Goal: Task Accomplishment & Management: Use online tool/utility

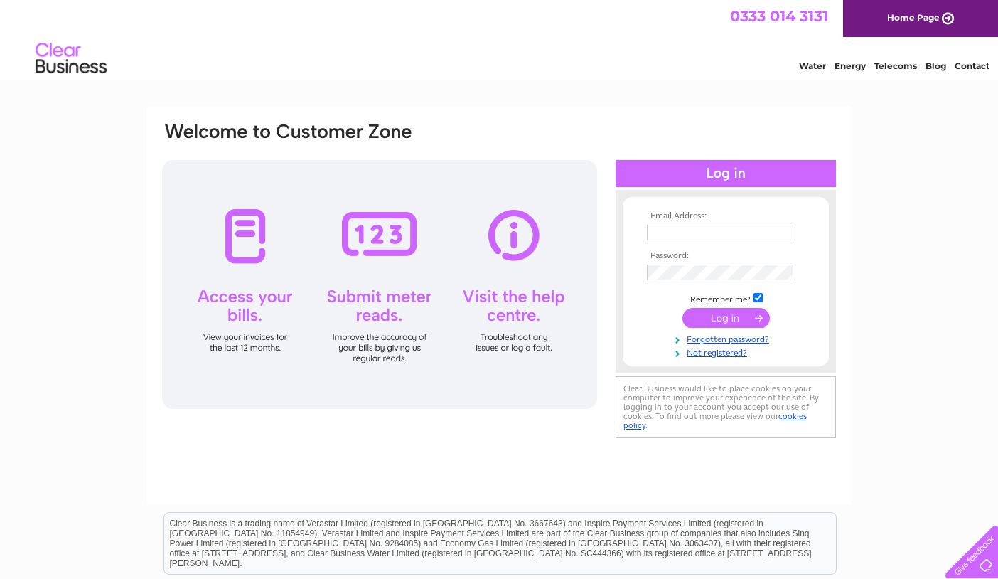
type input "[EMAIL_ADDRESS][DOMAIN_NAME]"
click at [718, 318] on input "submit" at bounding box center [725, 318] width 87 height 20
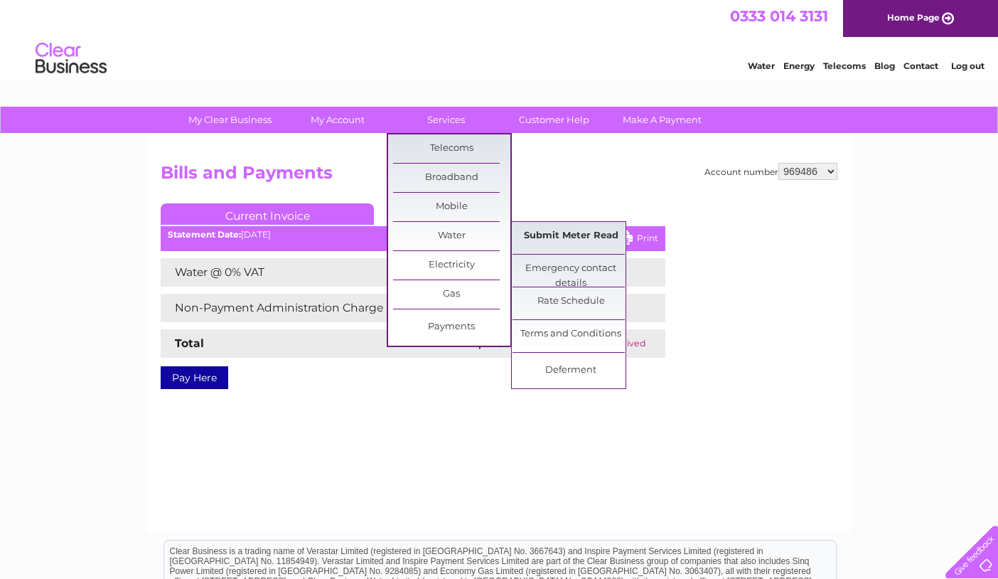
click at [570, 240] on link "Submit Meter Read" at bounding box center [571, 236] width 117 height 28
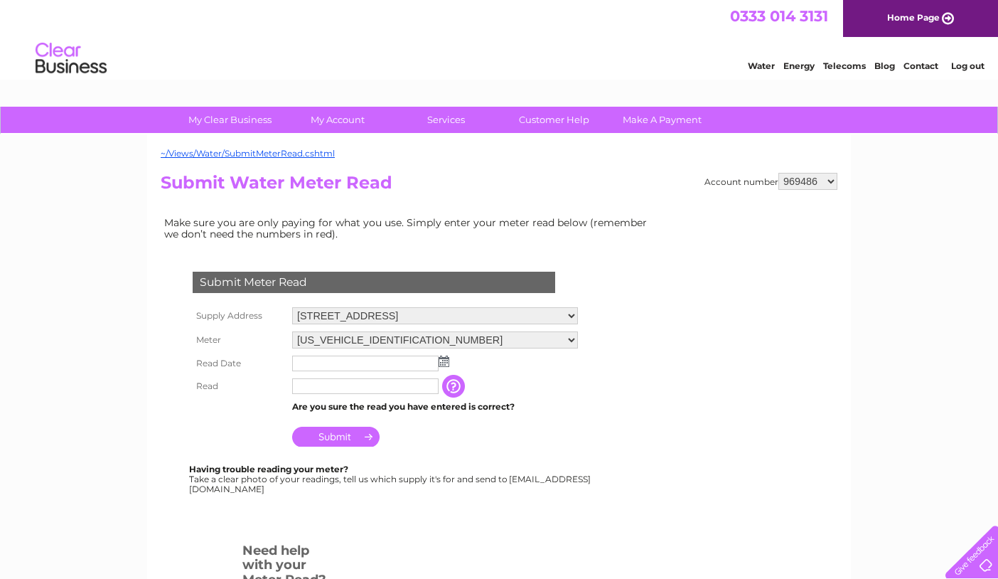
click at [444, 360] on img at bounding box center [444, 360] width 11 height 11
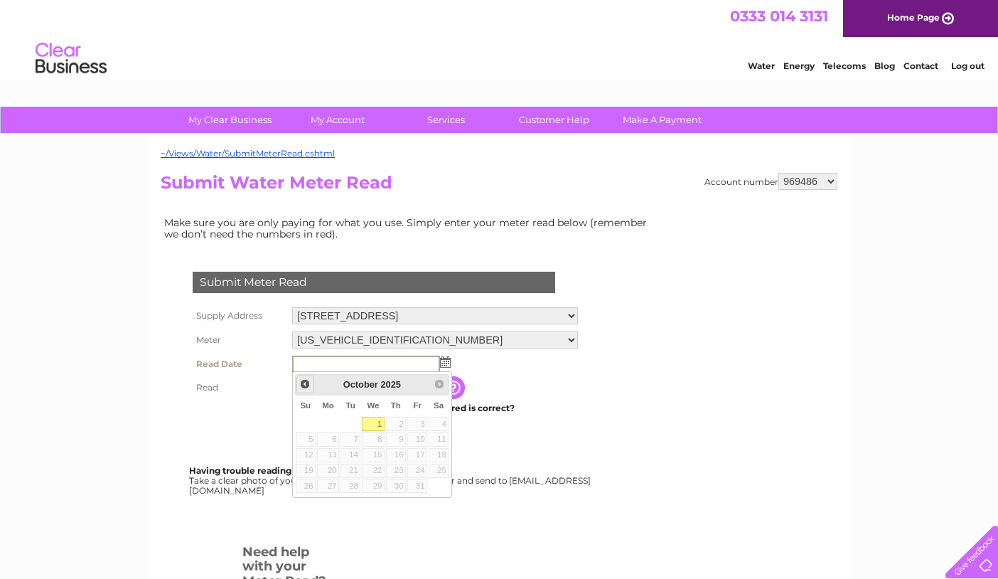
click at [304, 383] on span "Prev" at bounding box center [304, 383] width 11 height 11
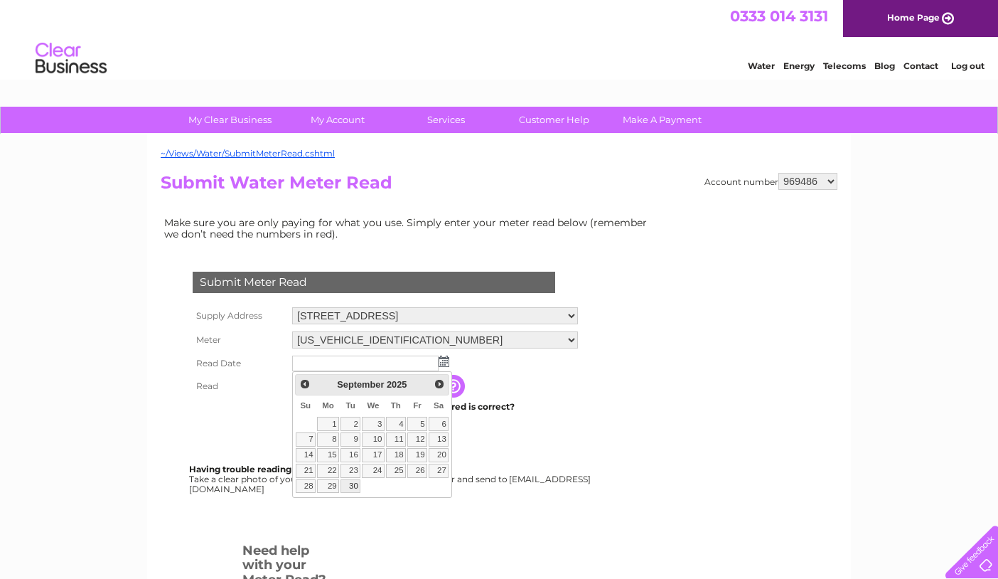
click at [353, 486] on link "30" at bounding box center [351, 486] width 20 height 14
type input "2025/09/30"
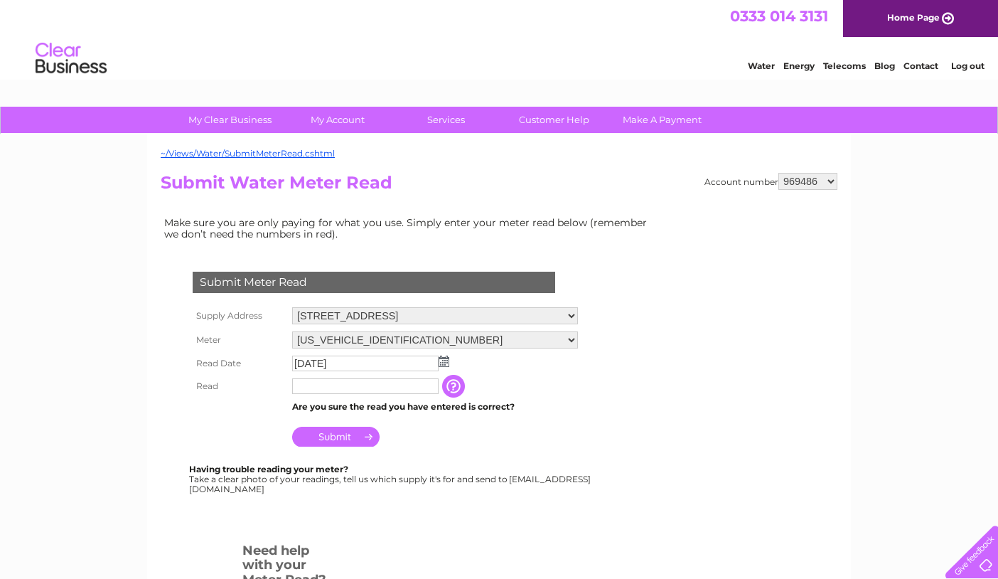
click at [382, 385] on input "text" at bounding box center [365, 386] width 146 height 16
type input "1769"
click at [350, 435] on input "Submit" at bounding box center [335, 438] width 87 height 20
